Goal: Task Accomplishment & Management: Use online tool/utility

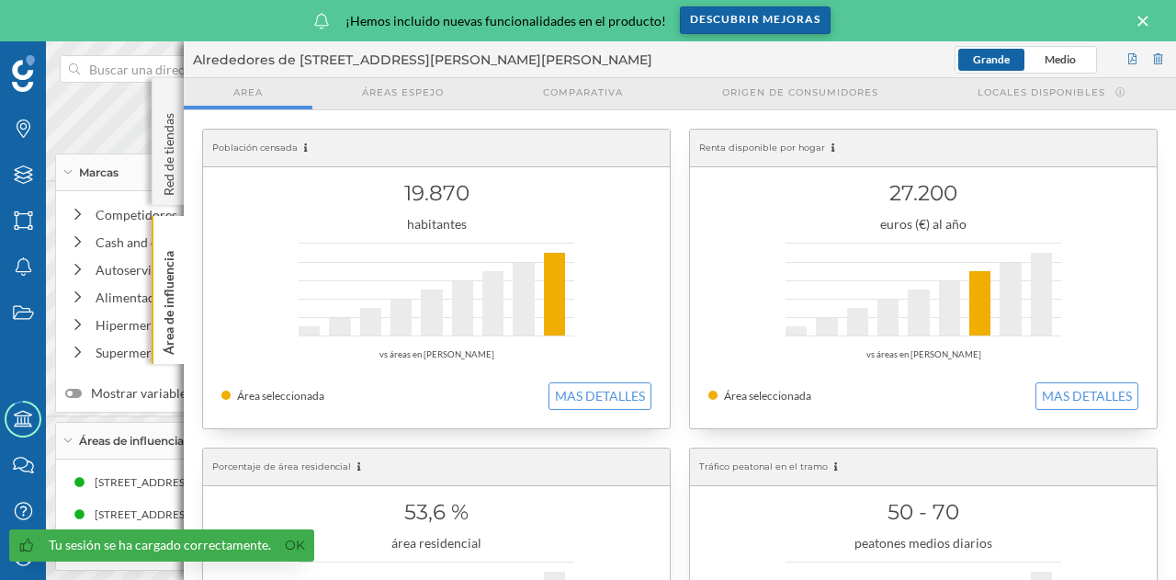
click at [709, 24] on div "Descubrir mejoras" at bounding box center [755, 20] width 151 height 28
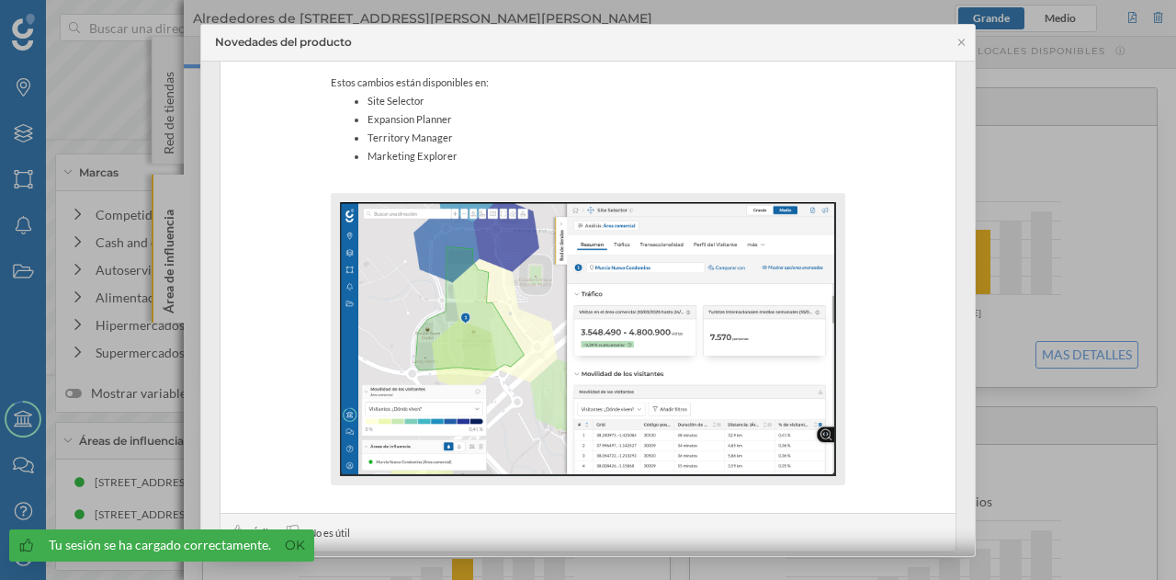
scroll to position [468, 0]
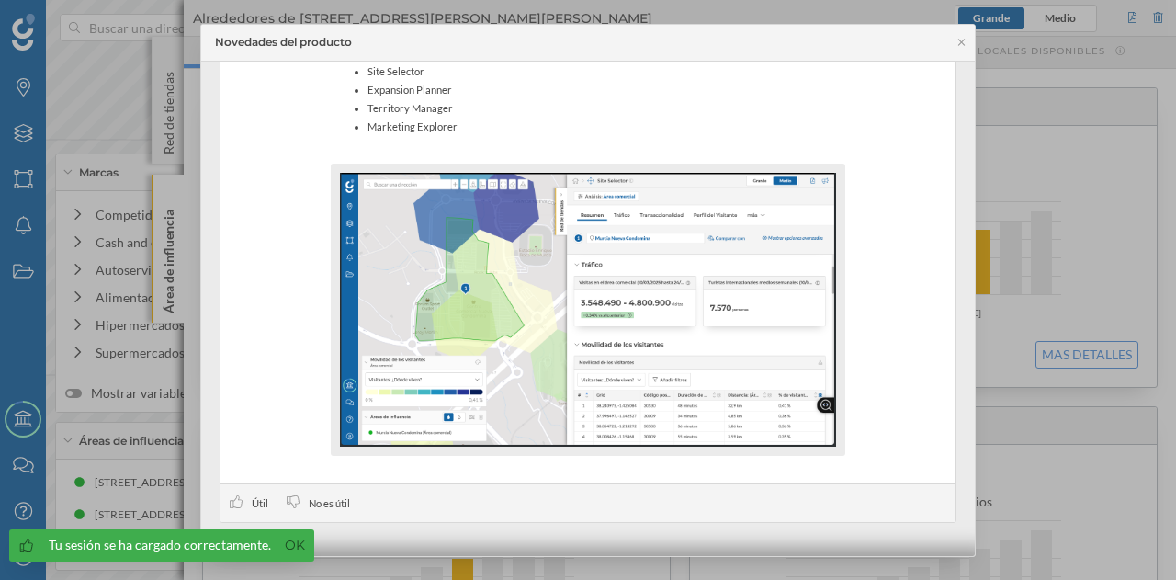
click at [958, 48] on div "Novedades del producto" at bounding box center [588, 43] width 774 height 37
click at [964, 43] on icon at bounding box center [961, 42] width 14 height 11
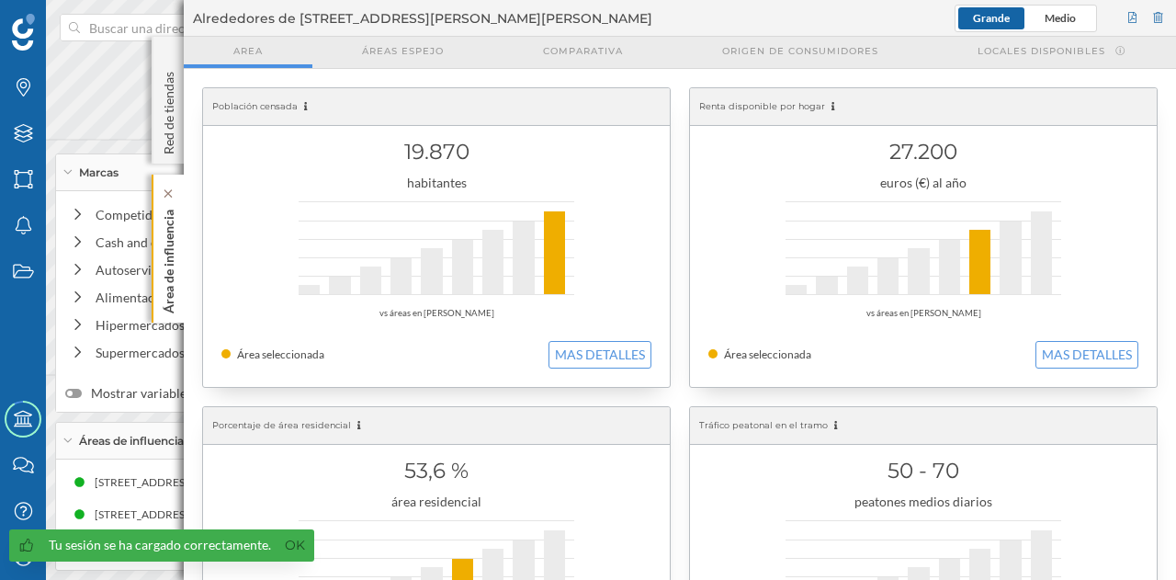
click at [176, 254] on p "Área de influencia" at bounding box center [169, 257] width 18 height 111
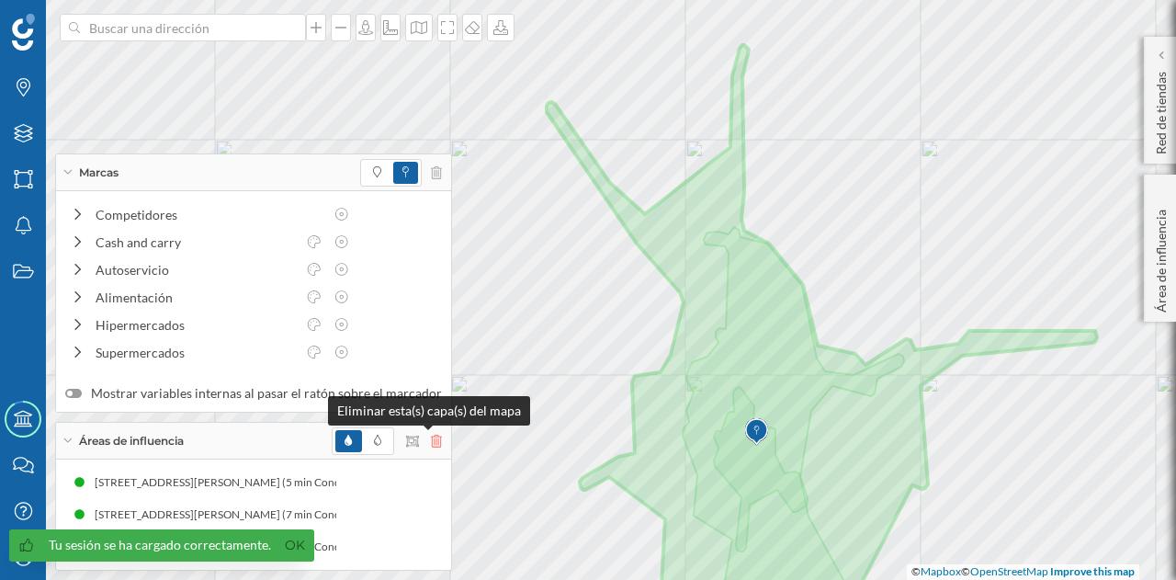
click at [433, 444] on icon at bounding box center [436, 440] width 11 height 13
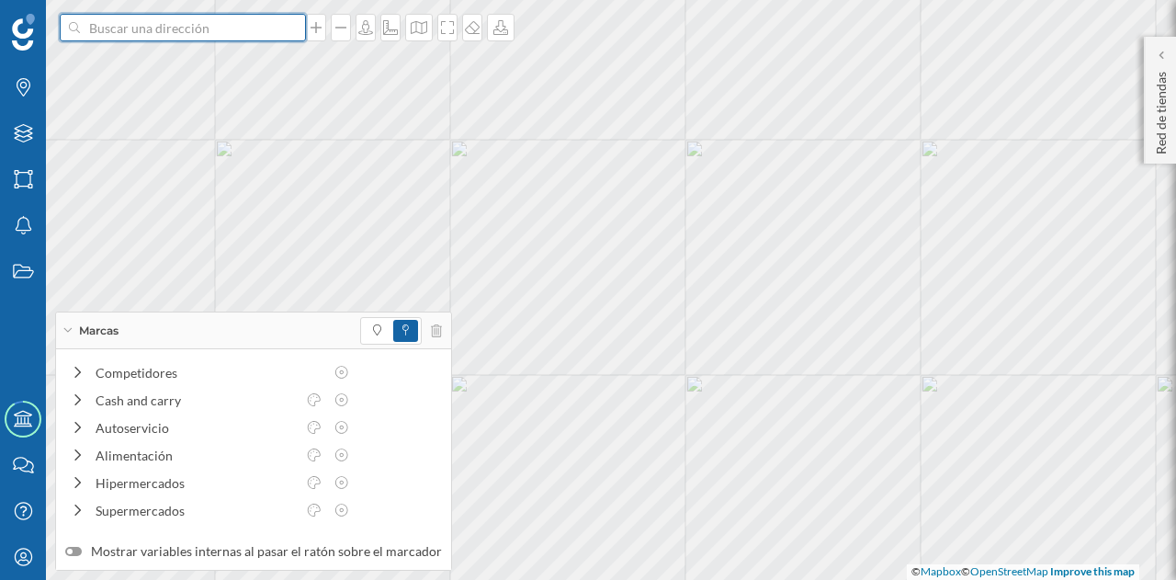
click at [204, 30] on input at bounding box center [183, 28] width 206 height 28
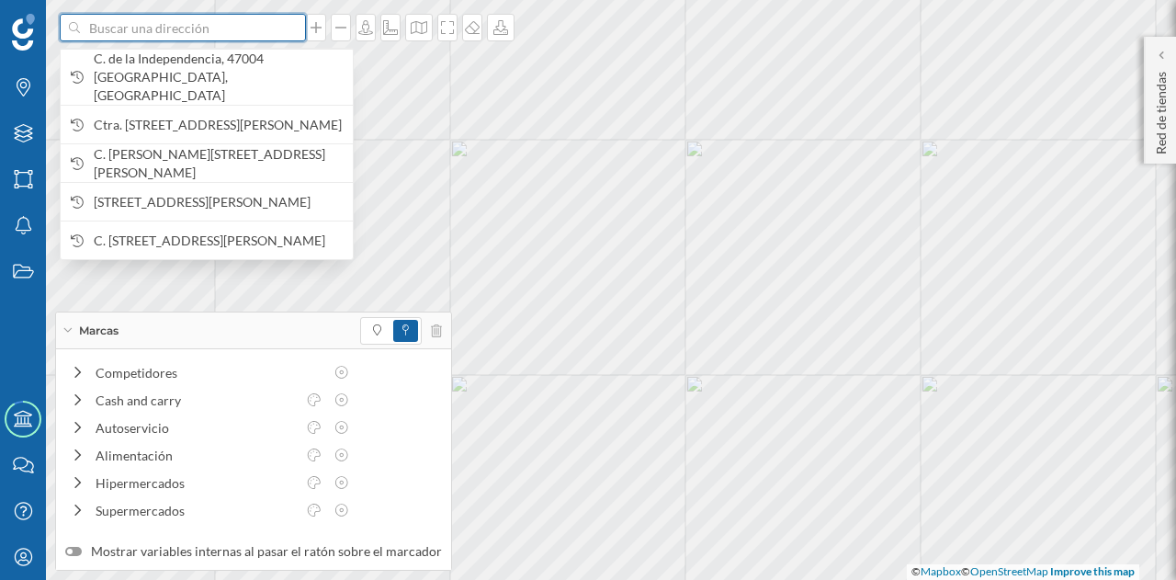
paste input "N-630, [STREET_ADDRESS]"
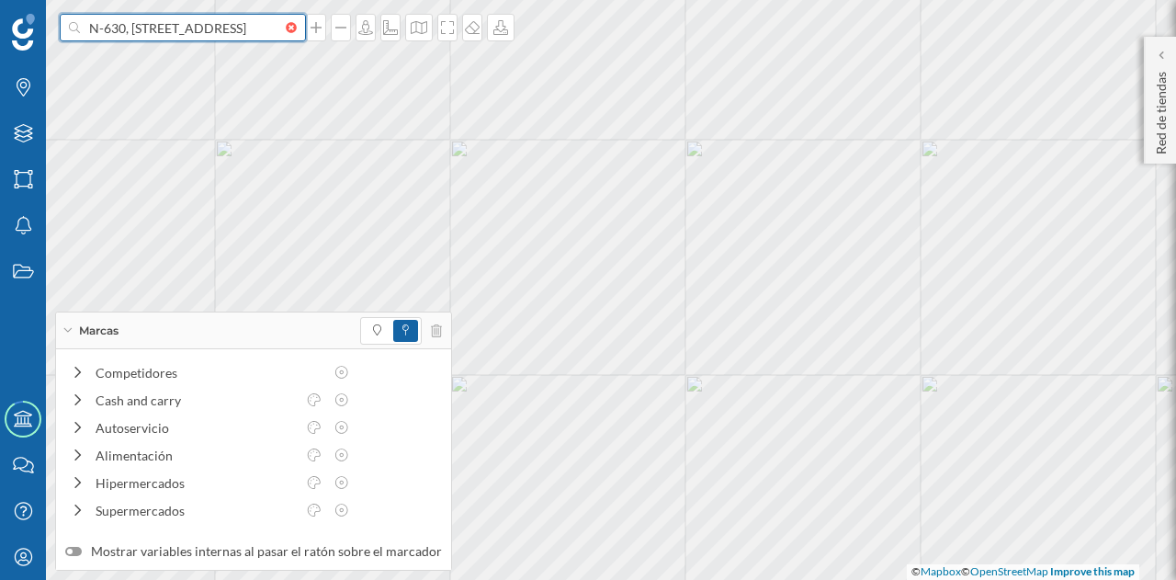
scroll to position [0, 117]
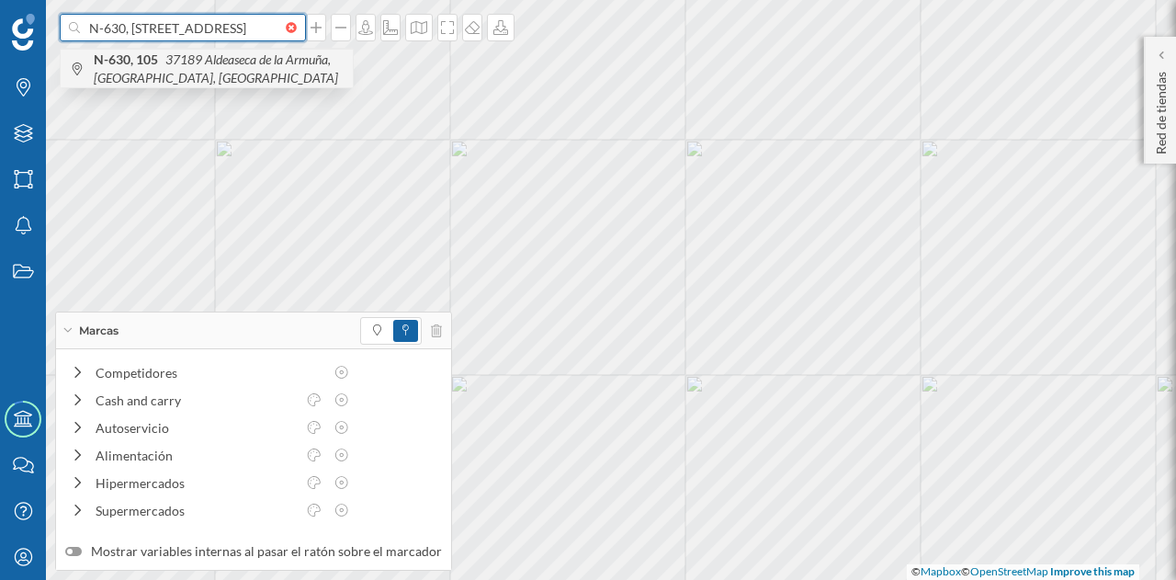
type input "N-630, [STREET_ADDRESS]"
click at [228, 75] on span "N-630, [STREET_ADDRESS]" at bounding box center [219, 69] width 250 height 37
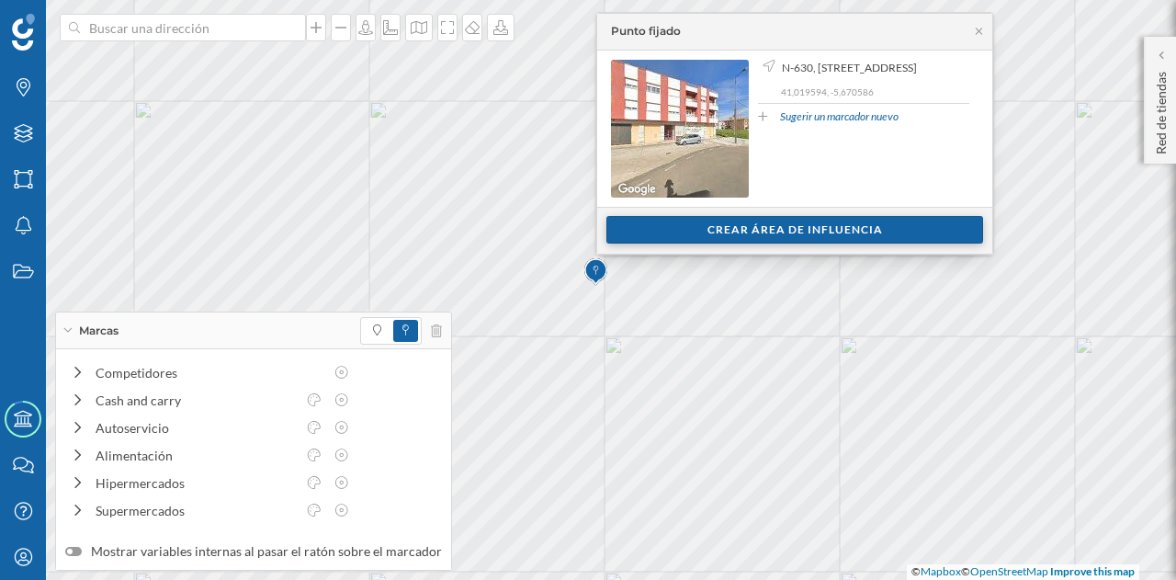
click at [686, 233] on div "Crear área de influencia" at bounding box center [794, 230] width 377 height 28
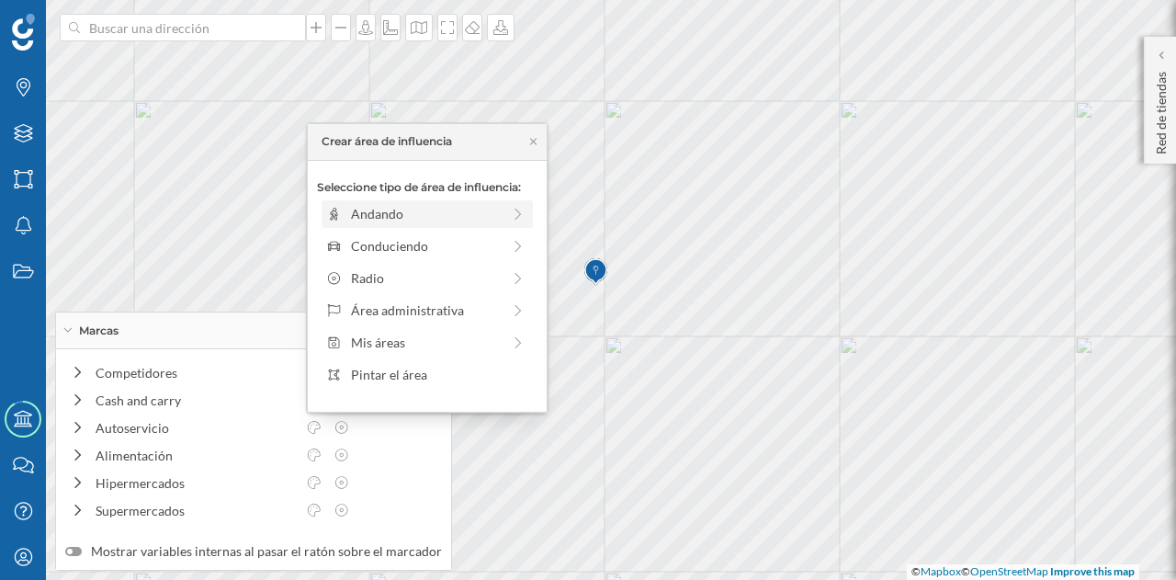
click at [379, 212] on div "Andando" at bounding box center [426, 213] width 150 height 19
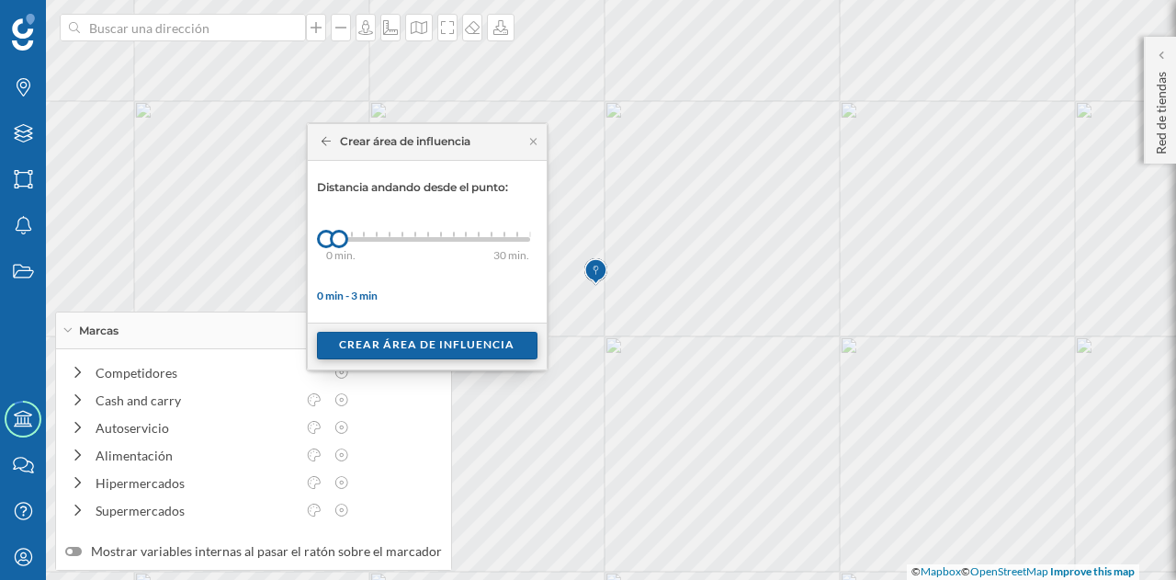
click at [417, 341] on div "Crear área de influencia" at bounding box center [427, 346] width 220 height 28
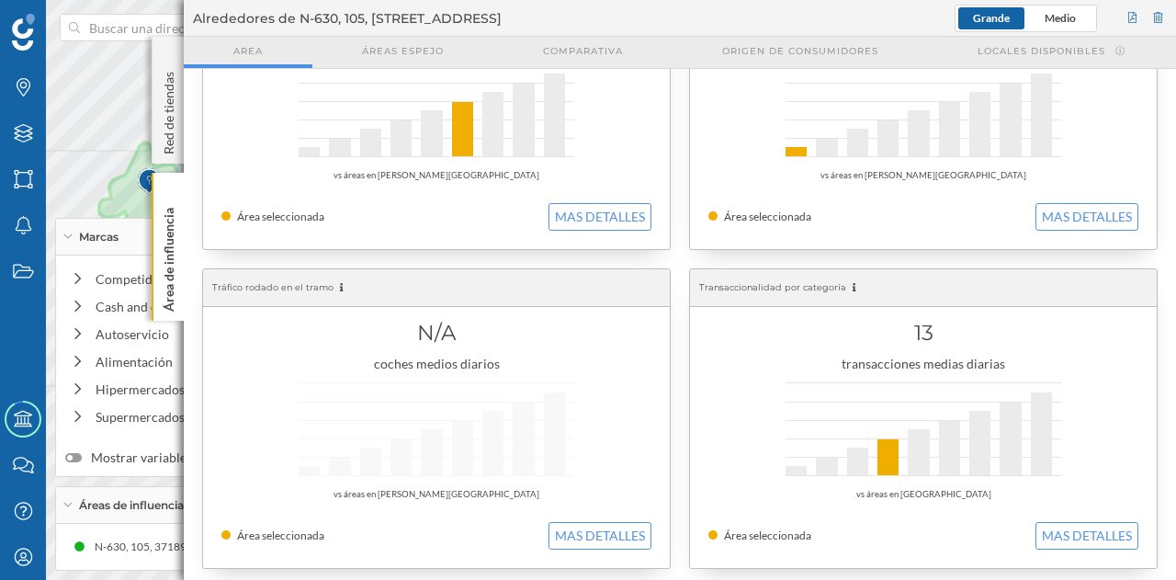
scroll to position [459, 0]
click at [617, 533] on button "MAS DETALLES" at bounding box center [599, 533] width 103 height 28
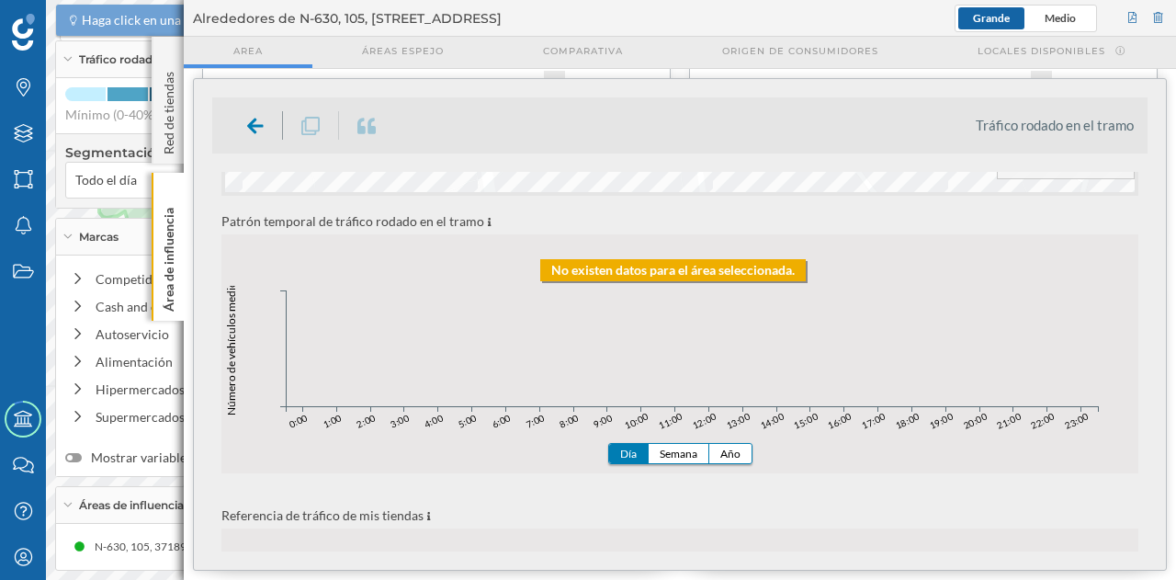
scroll to position [0, 0]
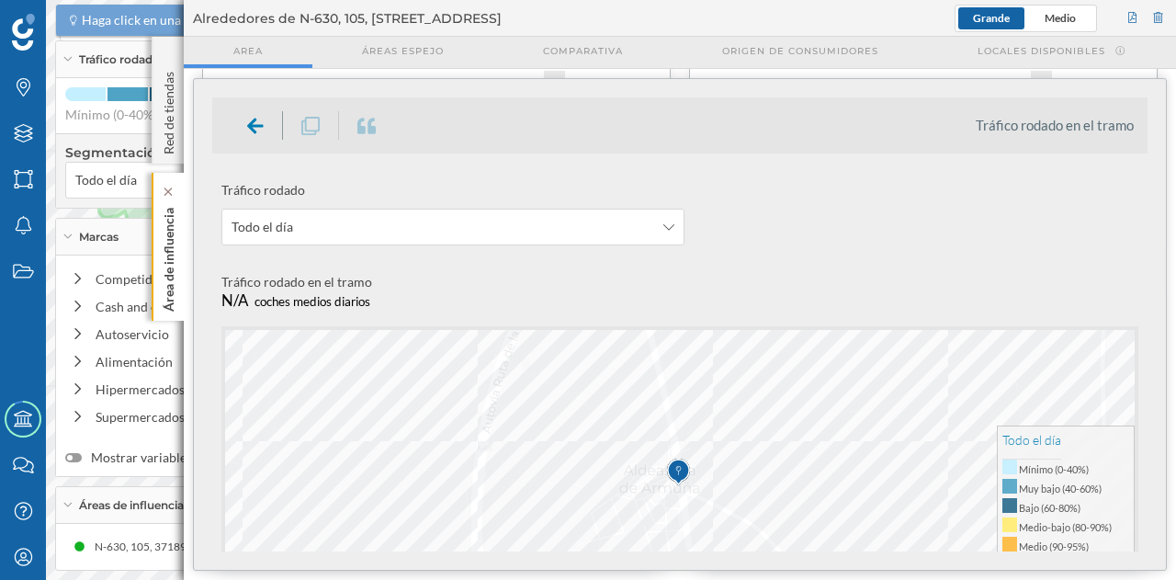
click at [177, 242] on div "Área de influencia" at bounding box center [168, 247] width 32 height 148
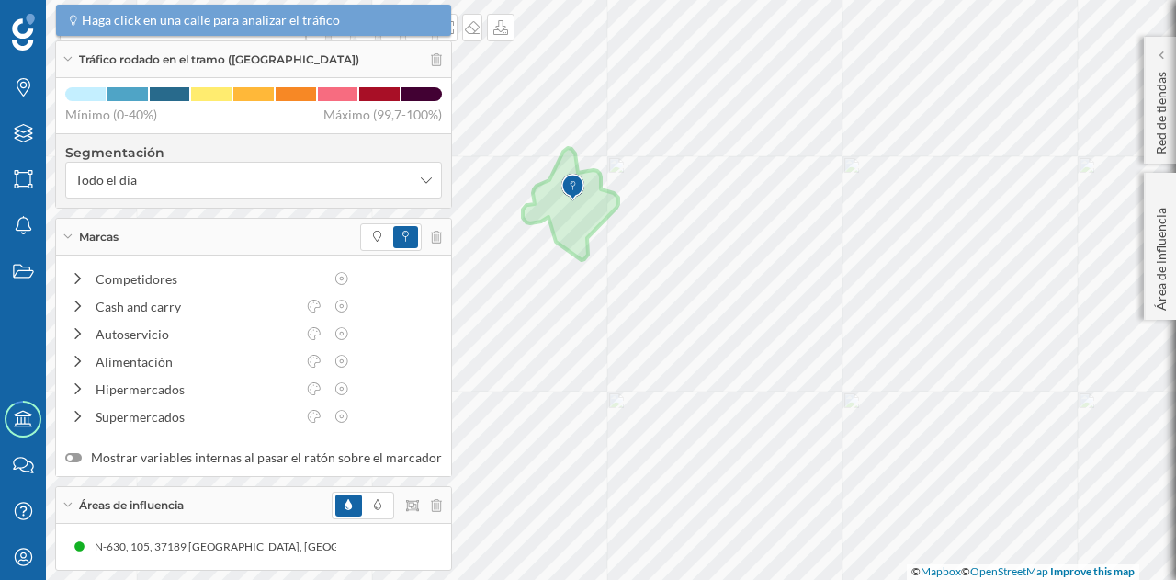
click at [328, 32] on div "Haga click en una calle para analizar el tráfico" at bounding box center [253, 20] width 395 height 31
click at [72, 71] on div "Tráfico rodado en el tramo ([GEOGRAPHIC_DATA])" at bounding box center [253, 59] width 395 height 37
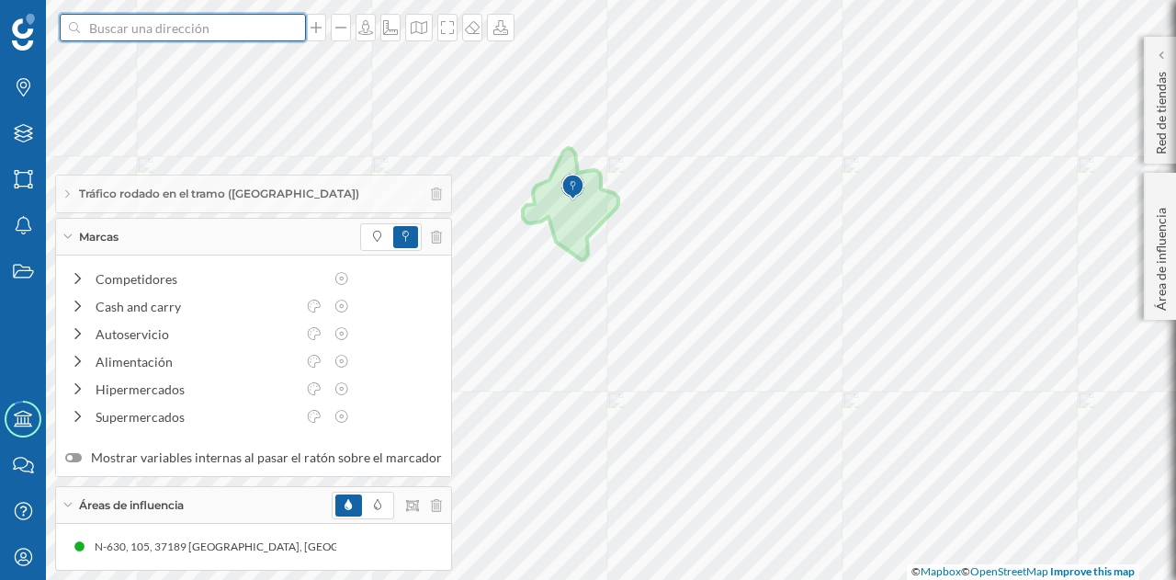
click at [153, 34] on input at bounding box center [183, 28] width 206 height 28
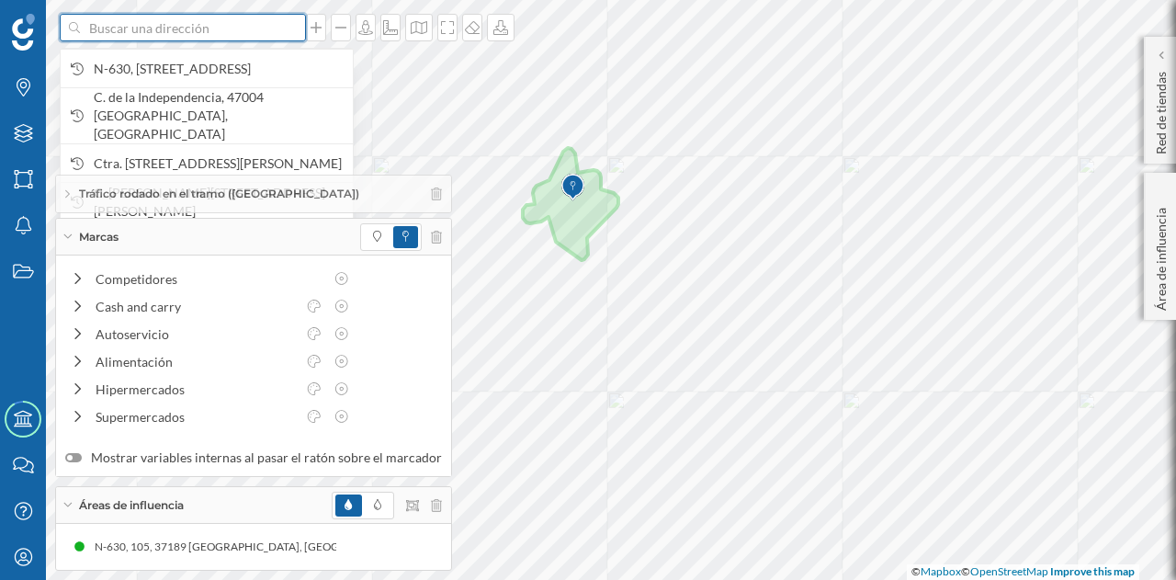
paste input "N-630, [STREET_ADDRESS]"
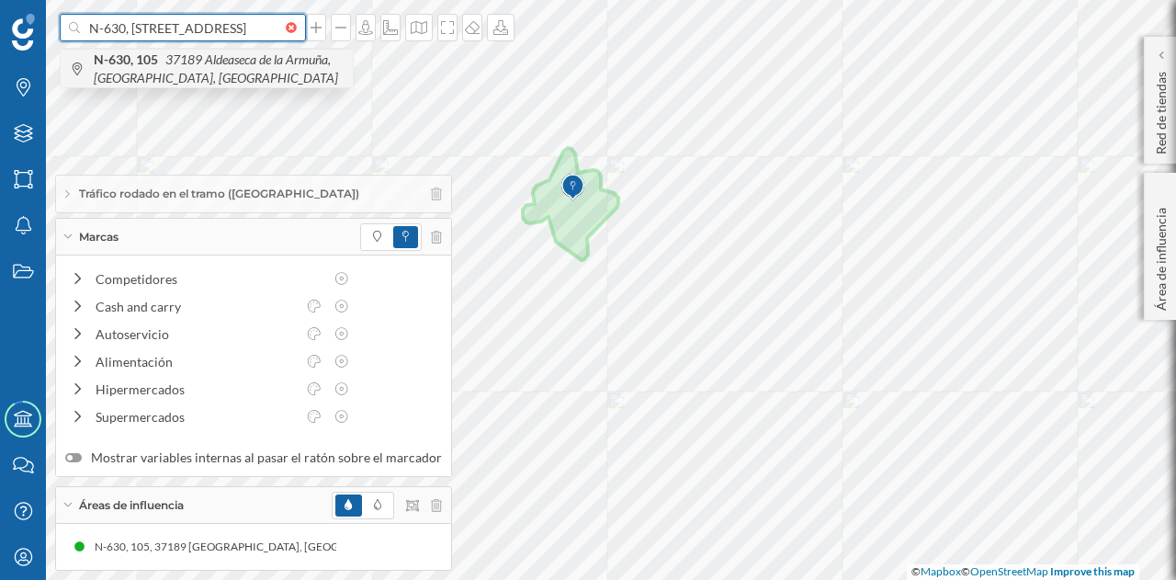
type input "N-630, [STREET_ADDRESS]"
click at [185, 62] on icon "37189 Aldeaseca de la Armuña, [GEOGRAPHIC_DATA], [GEOGRAPHIC_DATA]" at bounding box center [216, 68] width 244 height 34
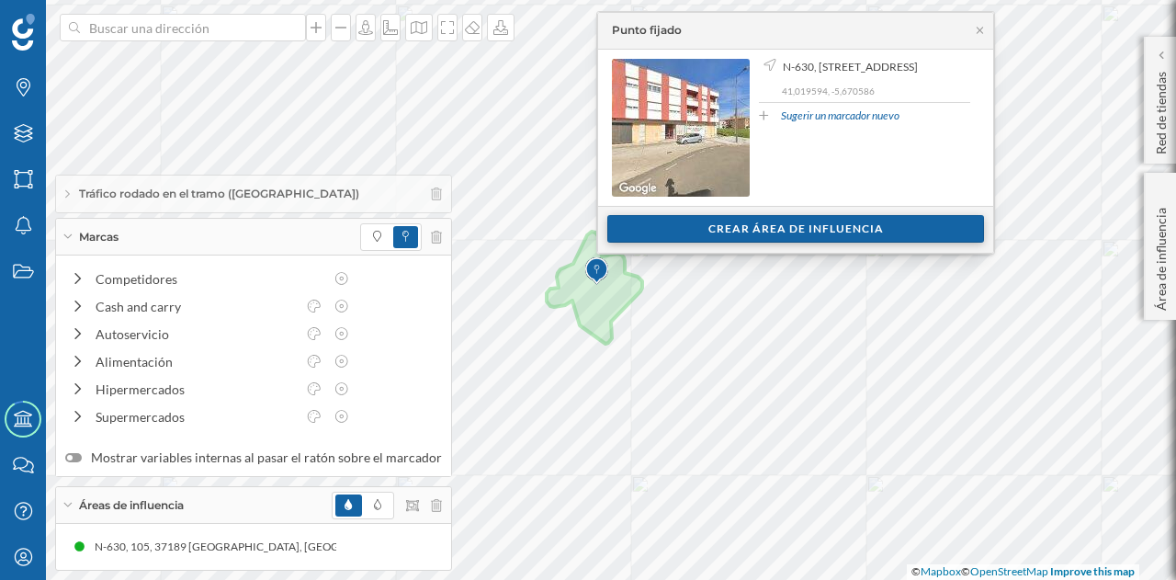
click at [668, 222] on div "Crear área de influencia" at bounding box center [795, 229] width 377 height 28
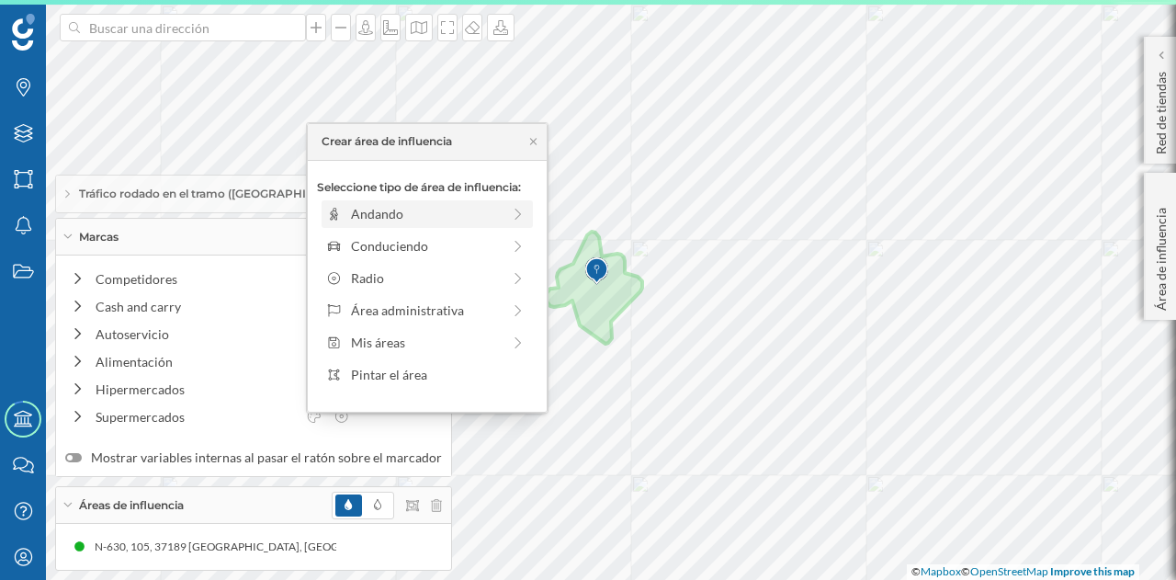
click at [415, 213] on div "Andando" at bounding box center [426, 213] width 150 height 19
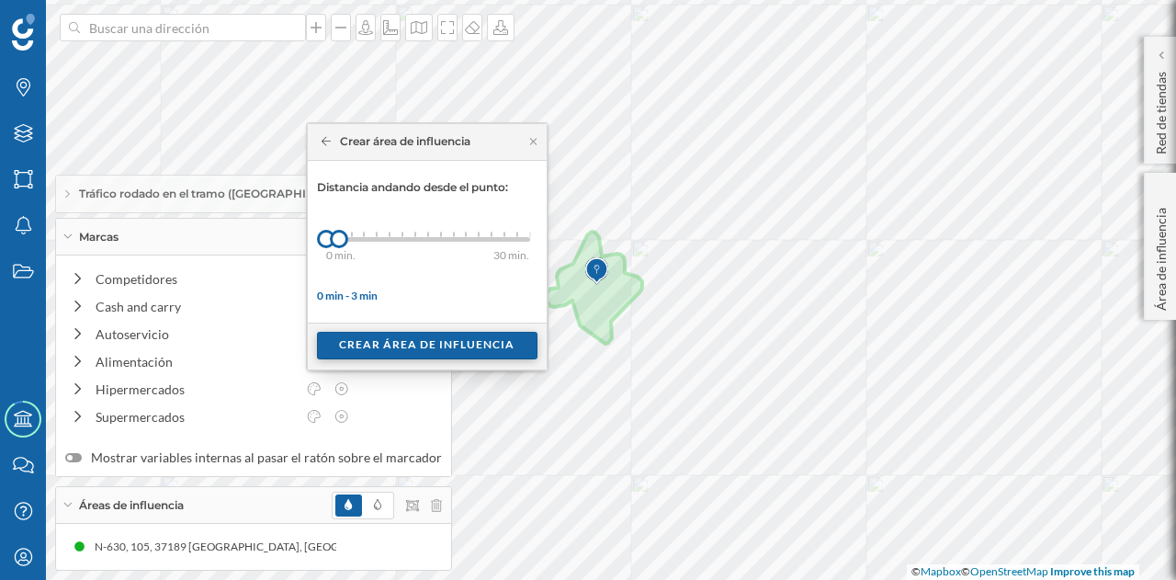
click at [355, 334] on div "Crear área de influencia" at bounding box center [427, 346] width 220 height 28
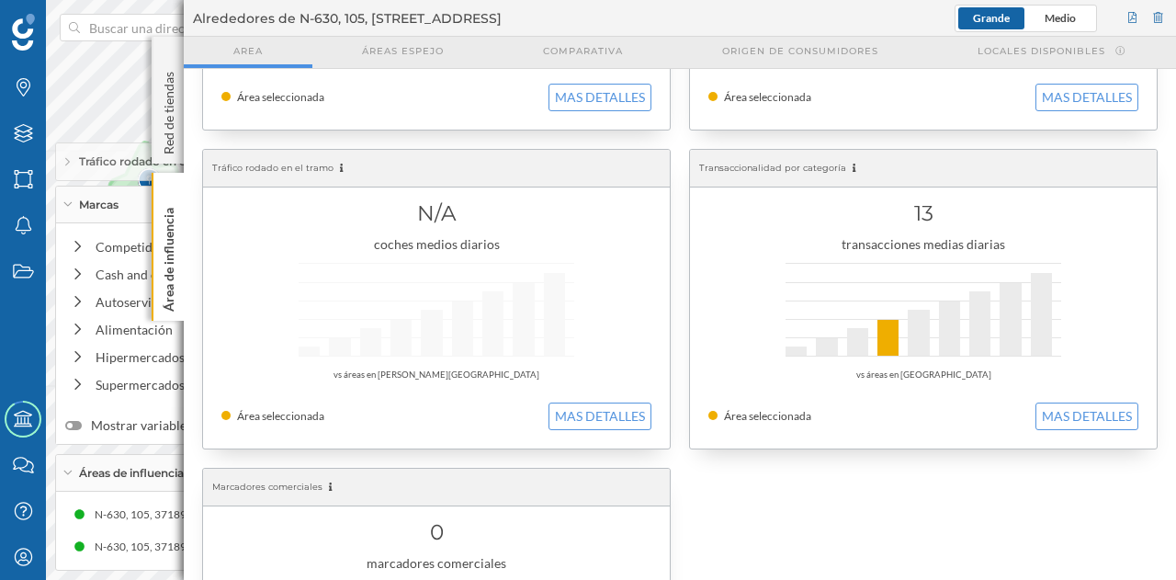
scroll to position [551, 0]
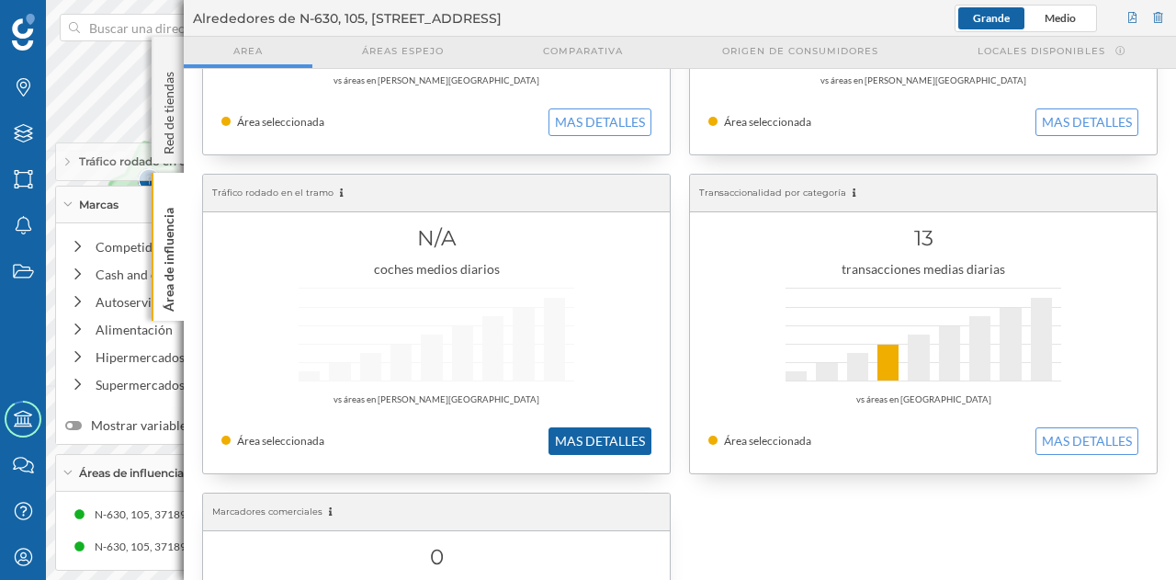
click at [560, 442] on button "MAS DETALLES" at bounding box center [599, 441] width 103 height 28
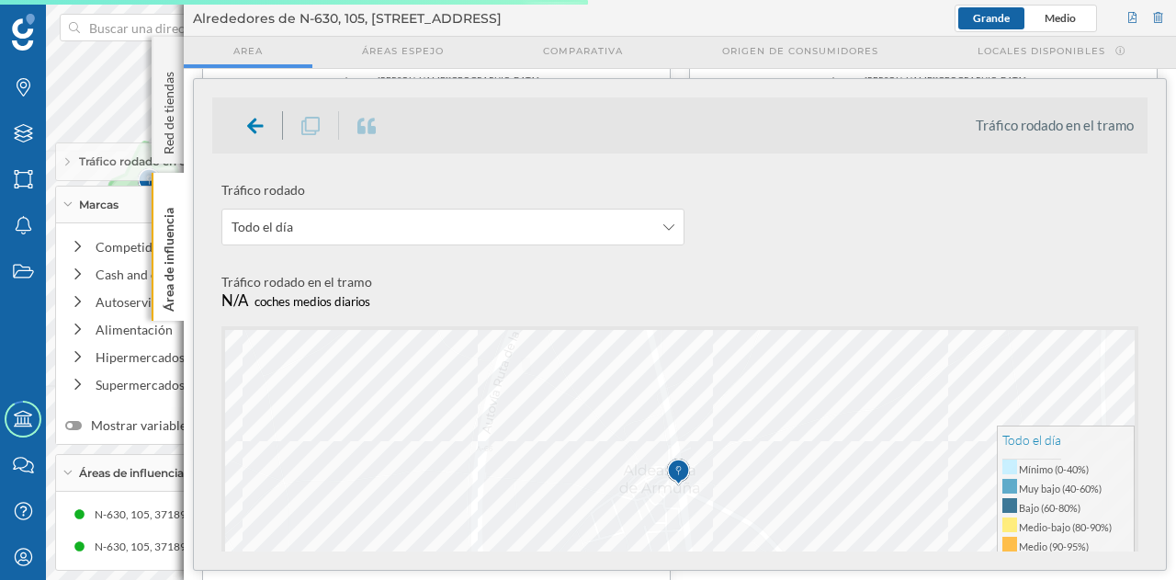
scroll to position [99, 0]
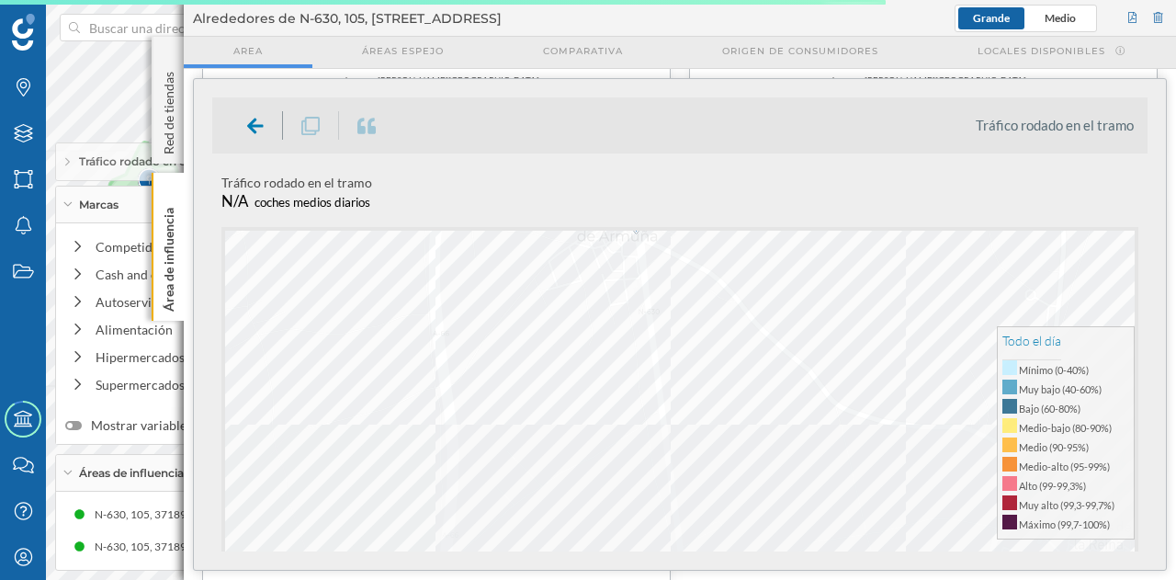
scroll to position [0, 0]
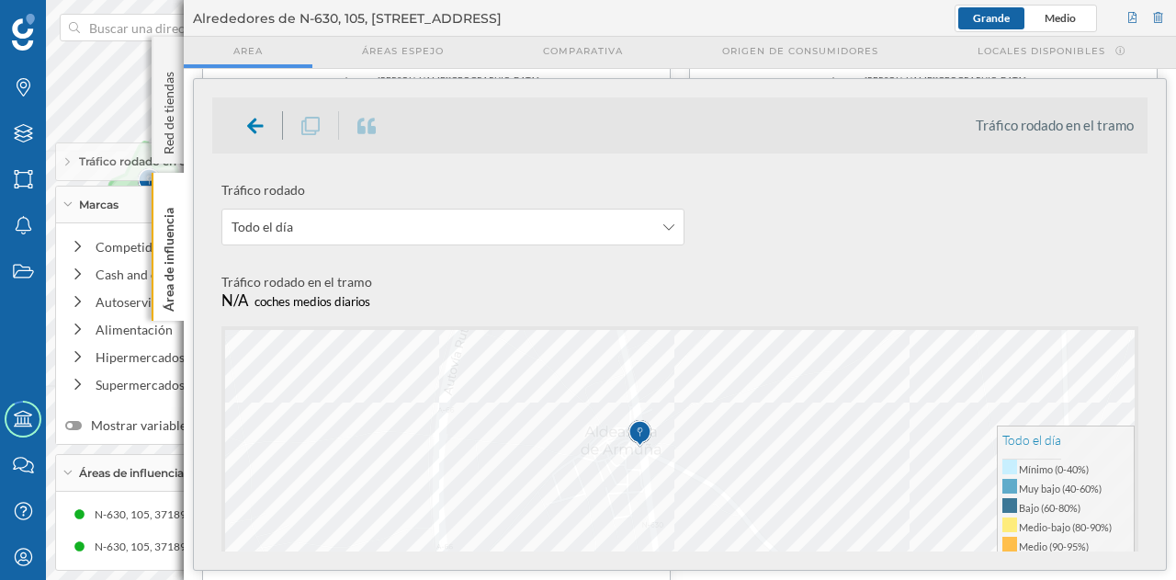
click at [635, 451] on img at bounding box center [639, 433] width 23 height 37
click at [186, 289] on div at bounding box center [186, 289] width 0 height 0
click at [183, 300] on div at bounding box center [183, 300] width 0 height 0
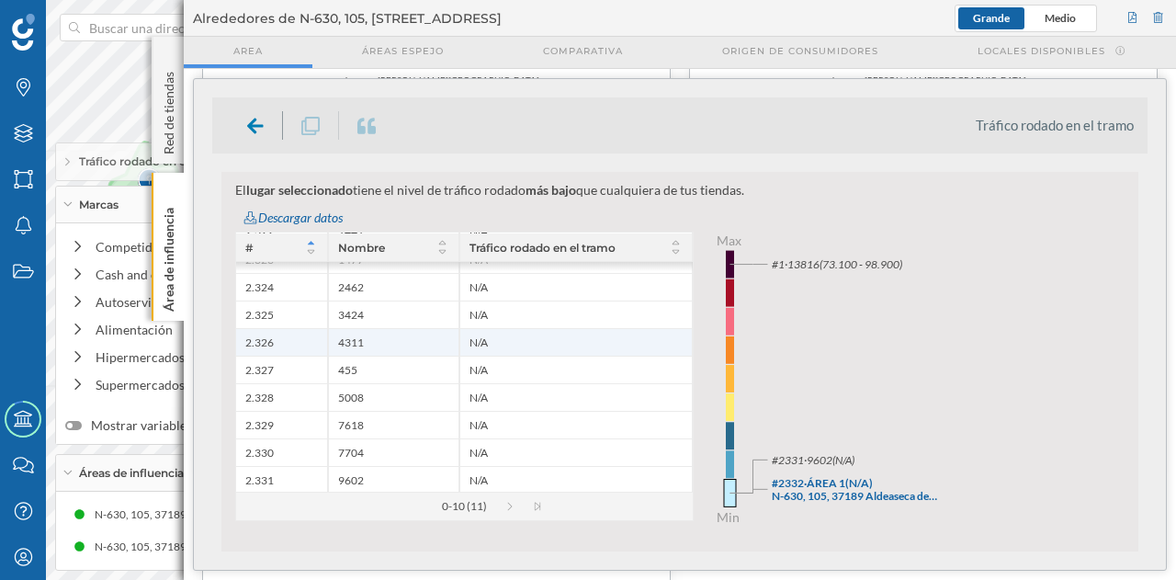
scroll to position [44, 0]
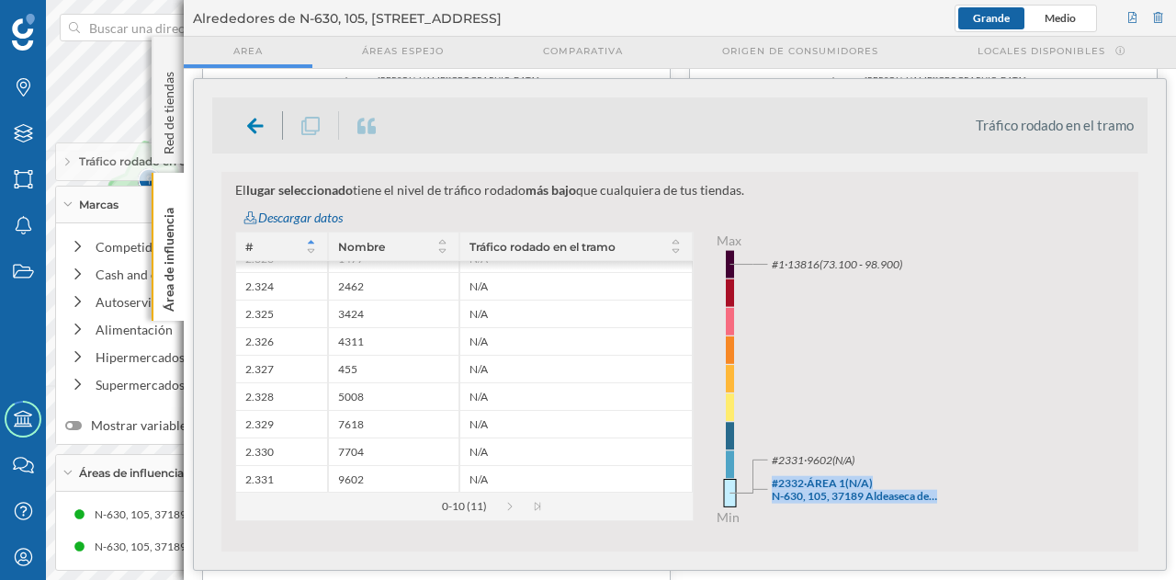
drag, startPoint x: 723, startPoint y: 490, endPoint x: 721, endPoint y: 411, distance: 79.0
click at [721, 411] on icon "0 2 4 6 8 0 2 4 6 8 #2332 · ÁREA 1 (N/A) N-630, 105, 37189 Aldeaseca de… #2331 …" at bounding box center [915, 378] width 445 height 257
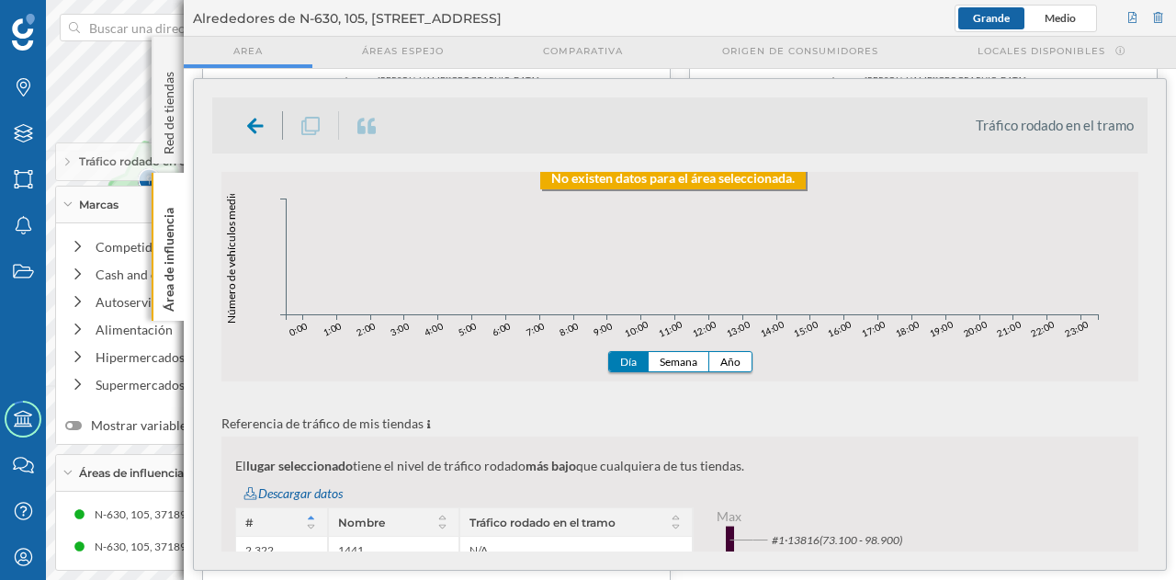
scroll to position [0, 0]
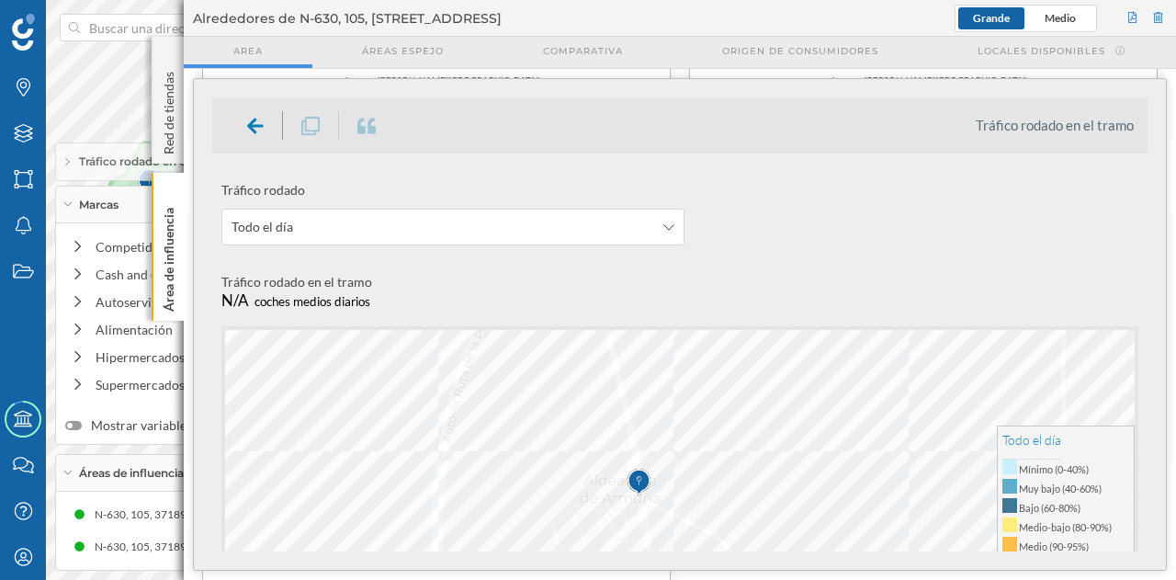
click at [590, 201] on span "Tráfico rodado" at bounding box center [452, 195] width 463 height 28
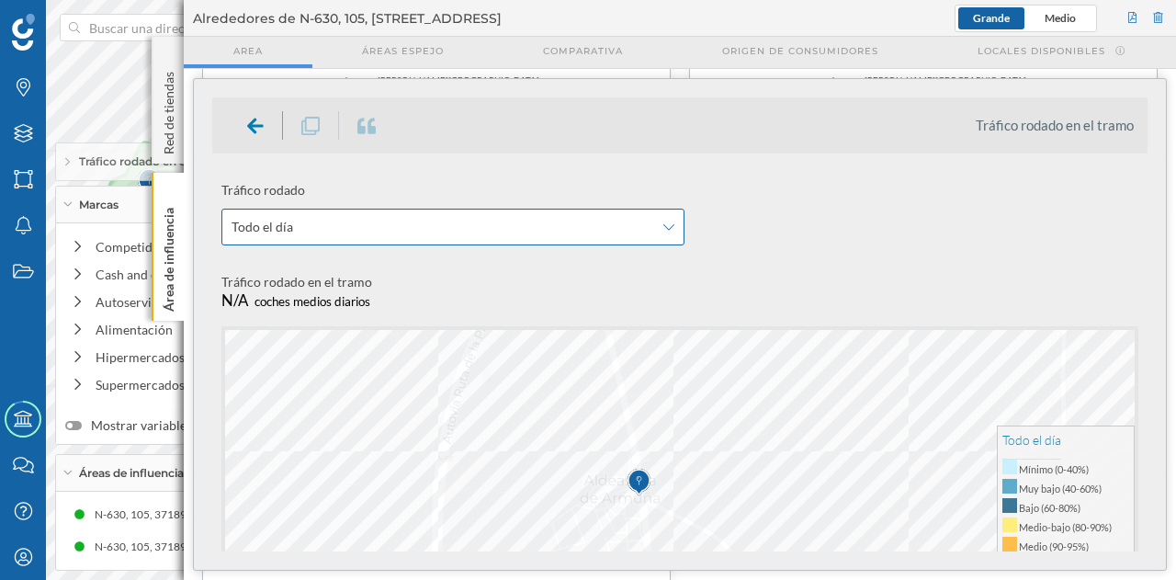
click at [588, 229] on span "Todo el día" at bounding box center [442, 227] width 422 height 18
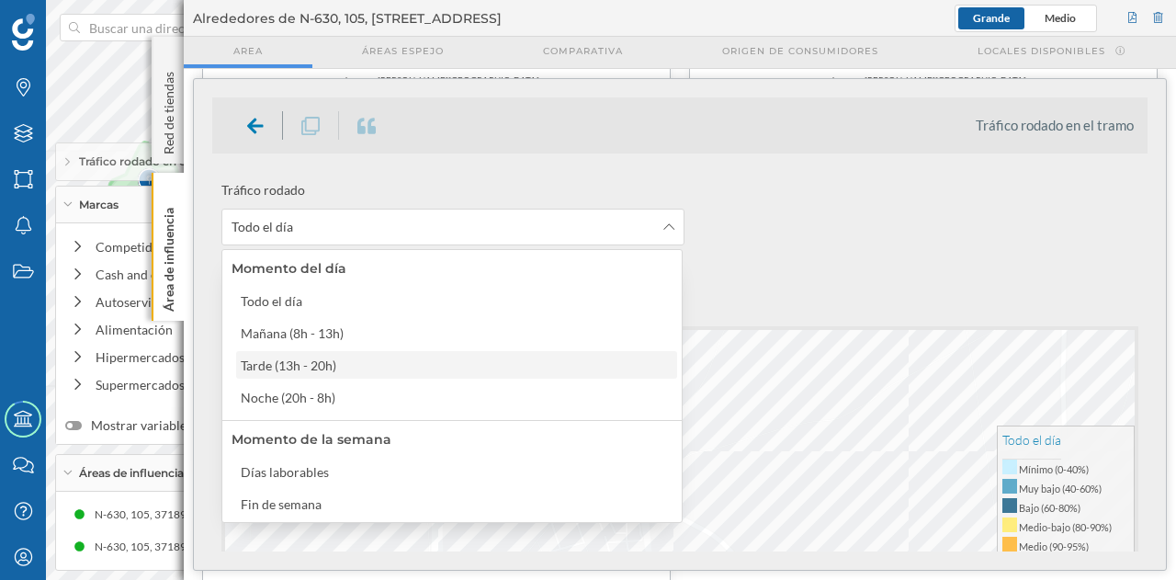
click at [496, 354] on div "Tarde (13h - 20h)" at bounding box center [456, 365] width 441 height 28
